Goal: Communication & Community: Answer question/provide support

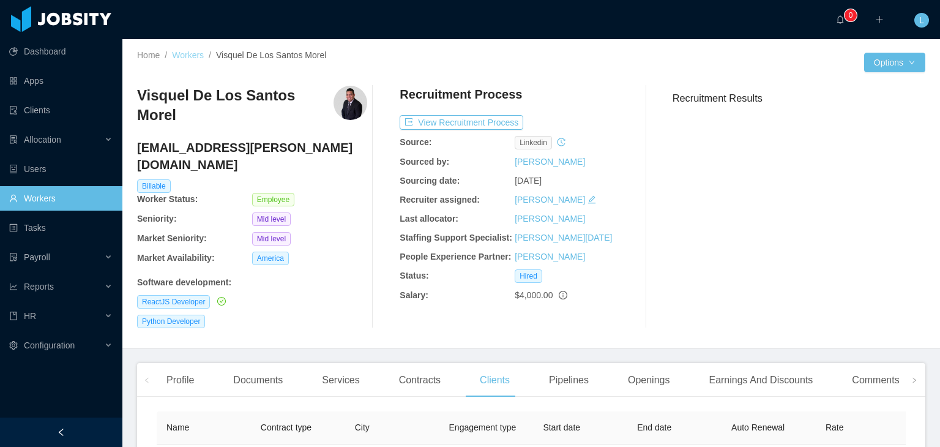
click at [198, 51] on link "Workers" at bounding box center [188, 55] width 32 height 10
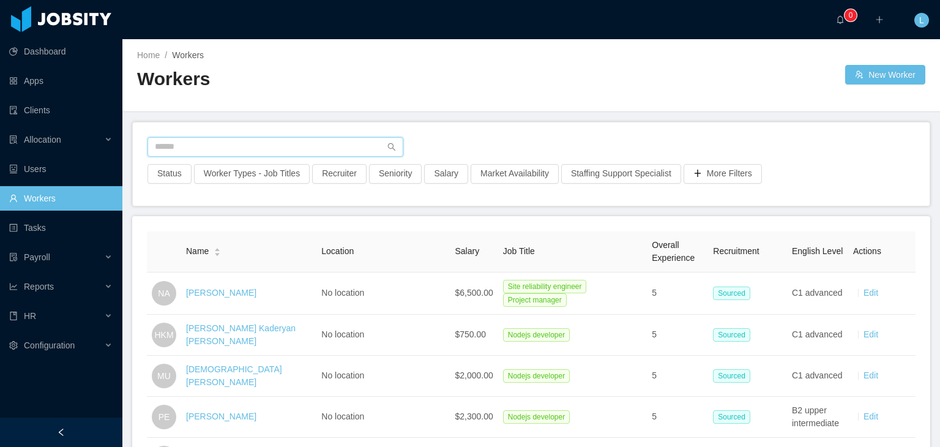
click at [302, 141] on input "text" at bounding box center [276, 147] width 256 height 20
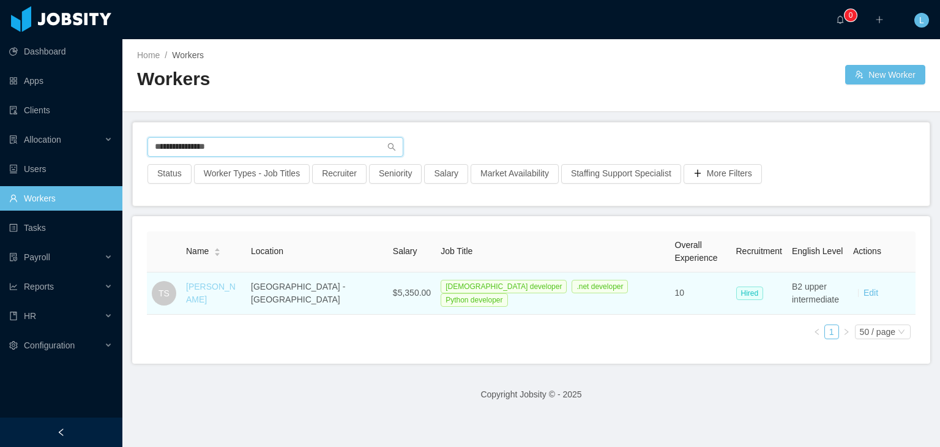
type input "**********"
click at [235, 290] on link "[PERSON_NAME]" at bounding box center [211, 293] width 50 height 23
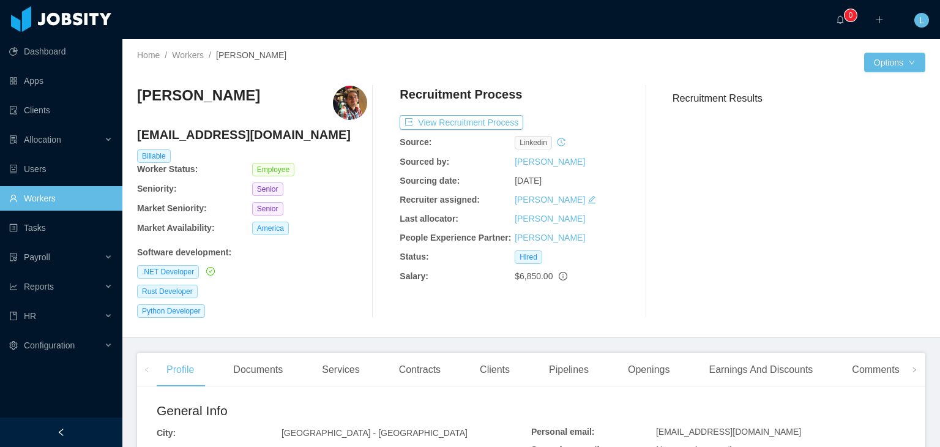
click at [557, 282] on div "$6,850.00" at bounding box center [572, 276] width 115 height 13
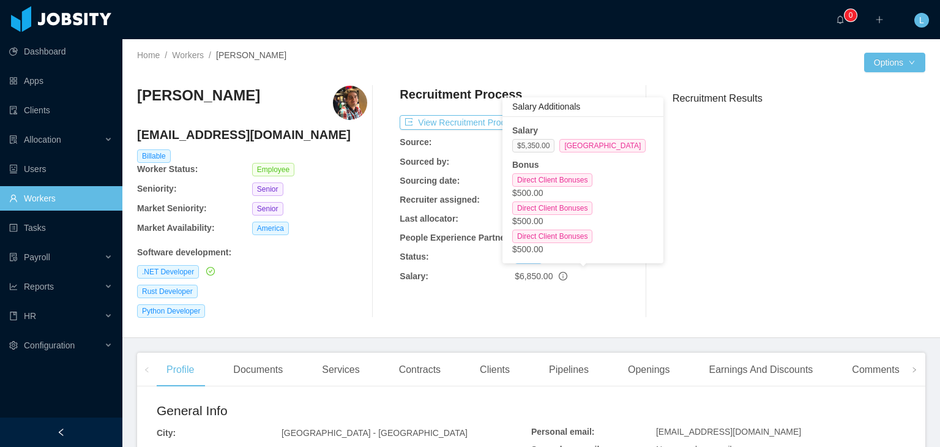
click at [559, 274] on icon "info-circle" at bounding box center [563, 276] width 9 height 9
click at [544, 311] on div "Recruitment Process View Recruitment Process Source: linkedin Sourced by: [PERS…" at bounding box center [515, 202] width 230 height 232
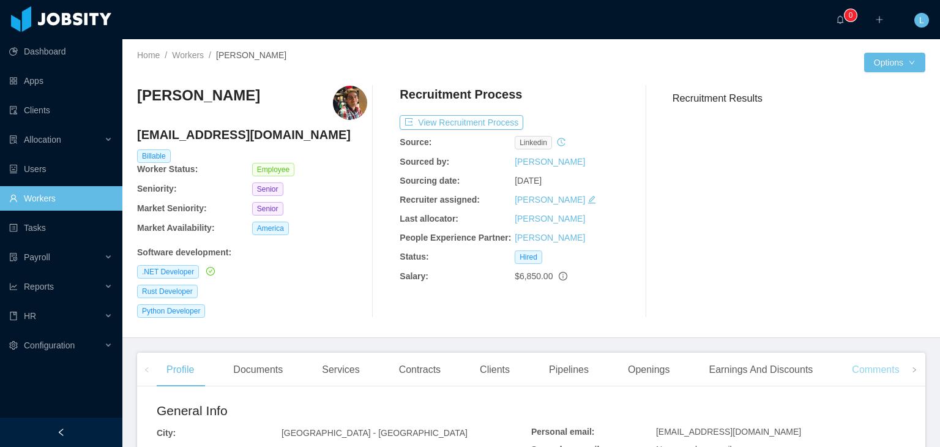
click at [849, 367] on div "Comments" at bounding box center [876, 370] width 67 height 34
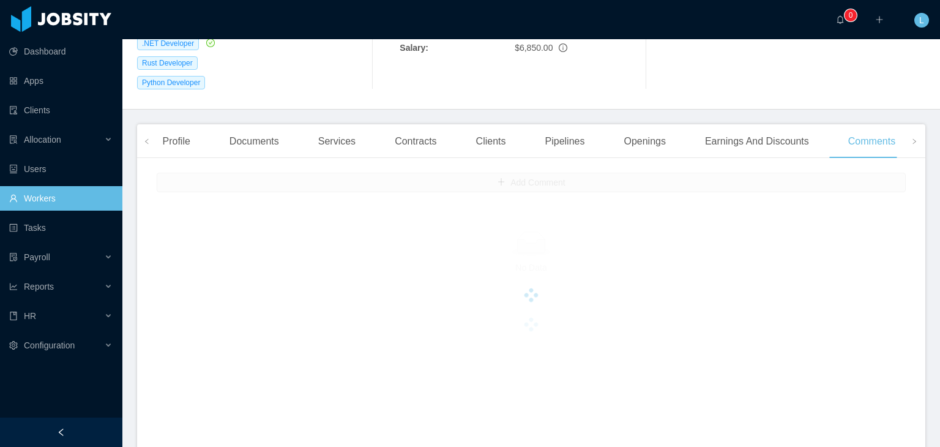
scroll to position [245, 0]
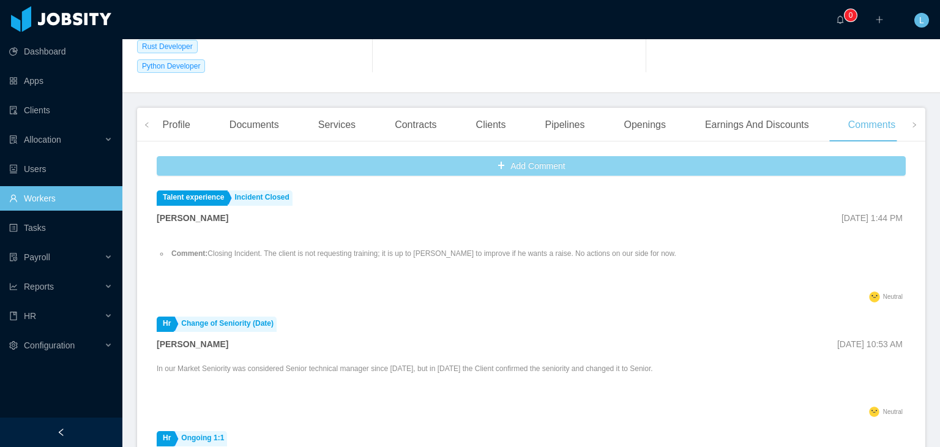
click at [448, 174] on button "Add Comment" at bounding box center [531, 166] width 749 height 20
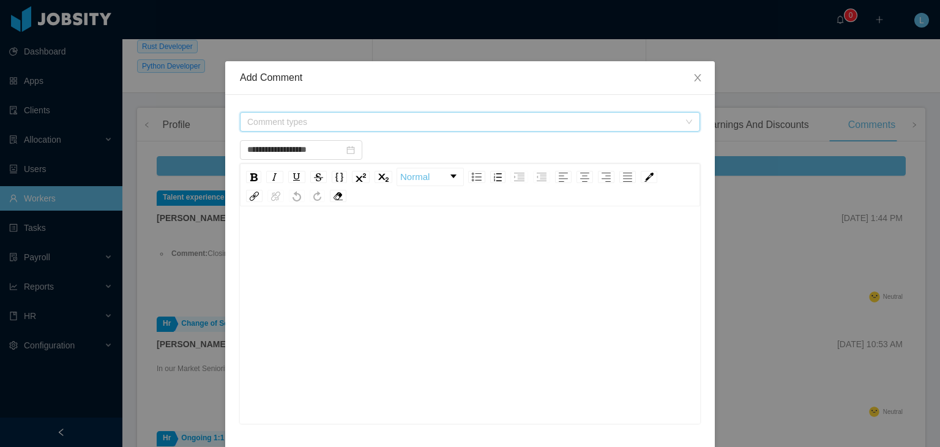
click at [316, 129] on span "Comment types" at bounding box center [466, 122] width 438 height 18
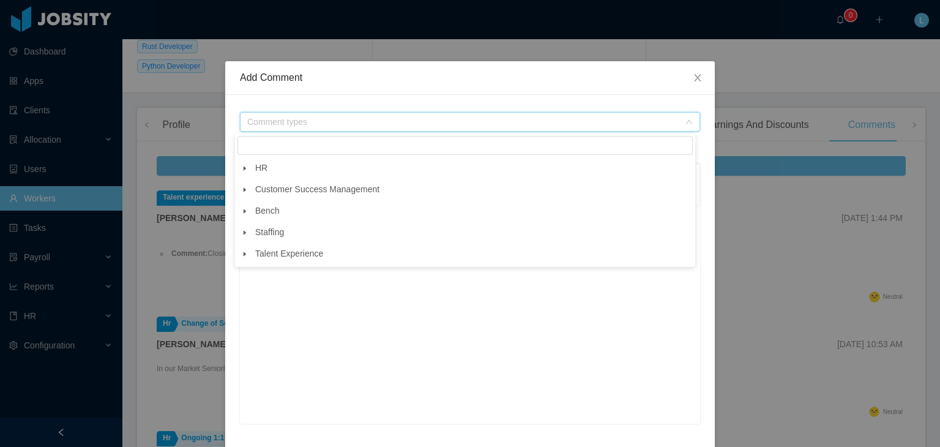
click at [247, 170] on icon "icon: caret-down" at bounding box center [245, 168] width 6 height 6
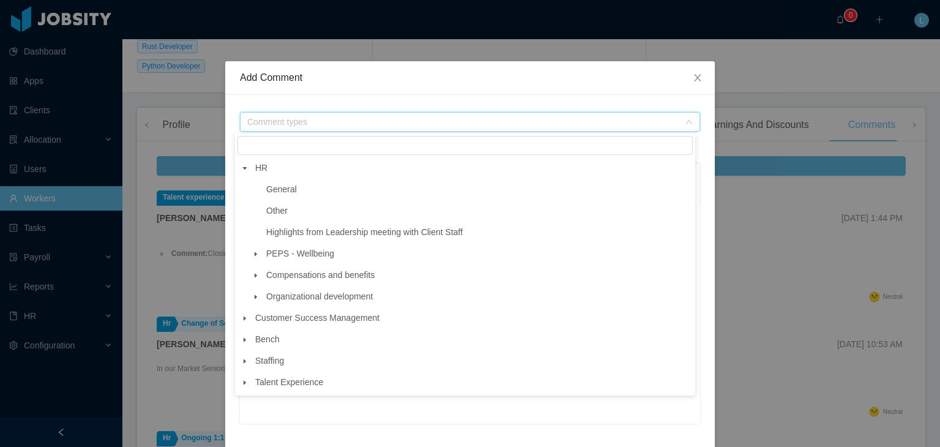
click at [257, 279] on icon "icon: caret-down" at bounding box center [256, 275] width 6 height 6
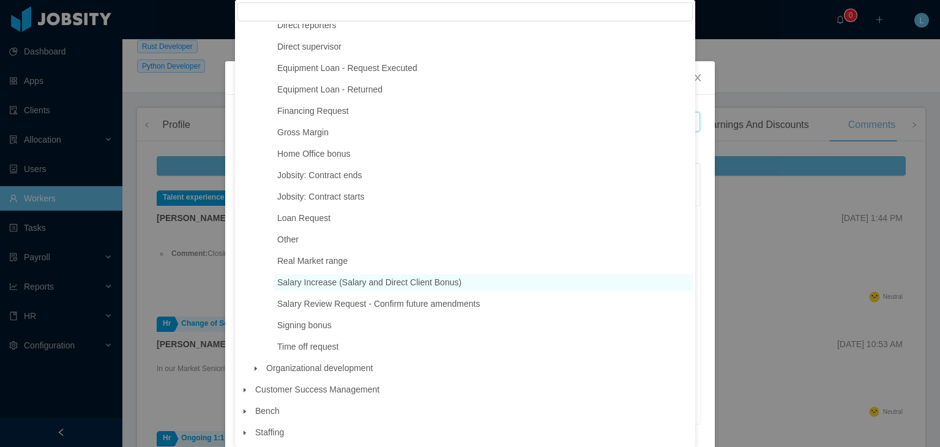
click at [382, 287] on span "Salary Increase (Salary and Direct Client Bonus)" at bounding box center [369, 282] width 184 height 10
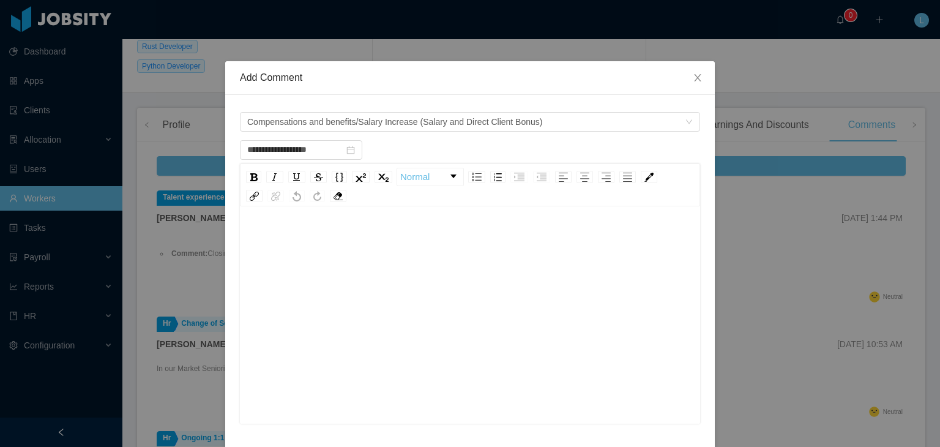
click at [383, 283] on div "rdw-editor" at bounding box center [470, 334] width 441 height 214
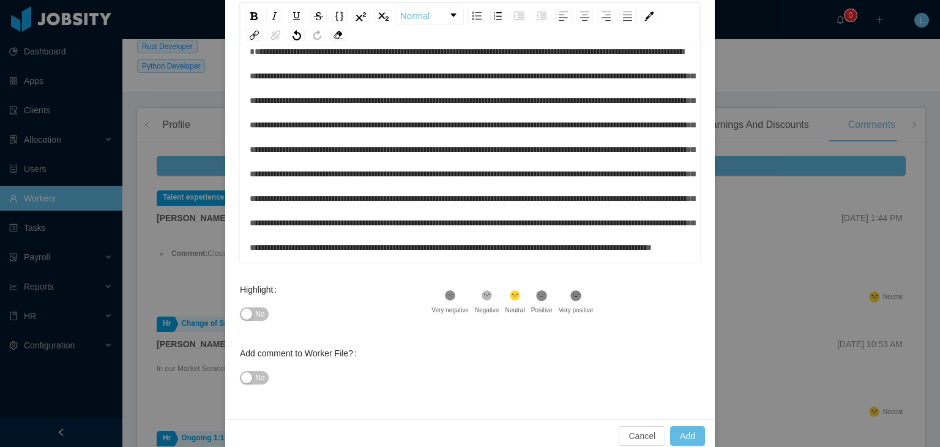
scroll to position [180, 0]
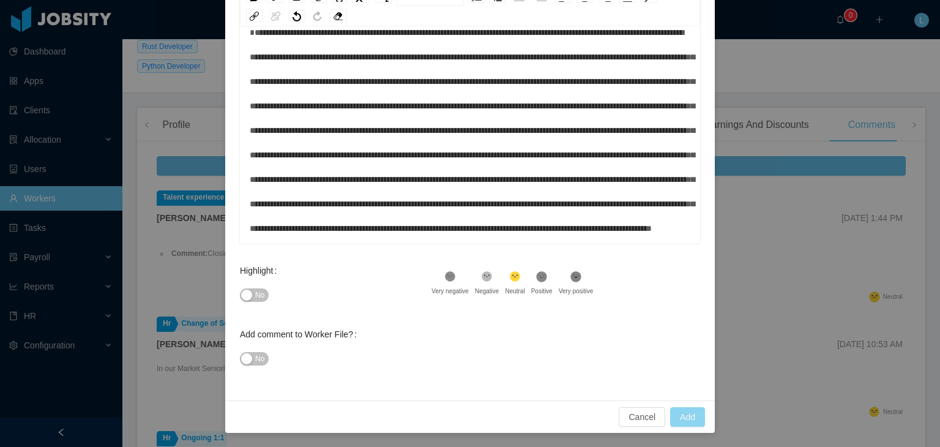
type input "**********"
click at [680, 419] on button "Add" at bounding box center [687, 417] width 35 height 20
